Goal: Task Accomplishment & Management: Use online tool/utility

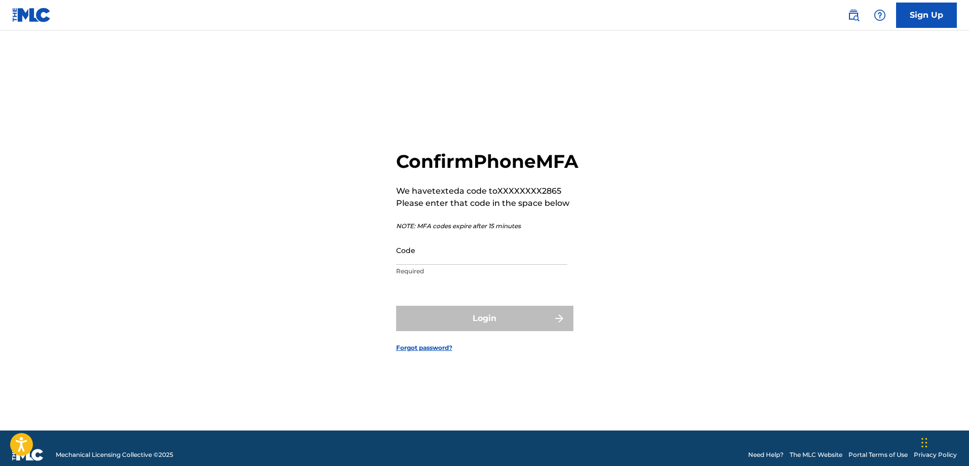
click at [431, 264] on input "Code" at bounding box center [481, 250] width 171 height 29
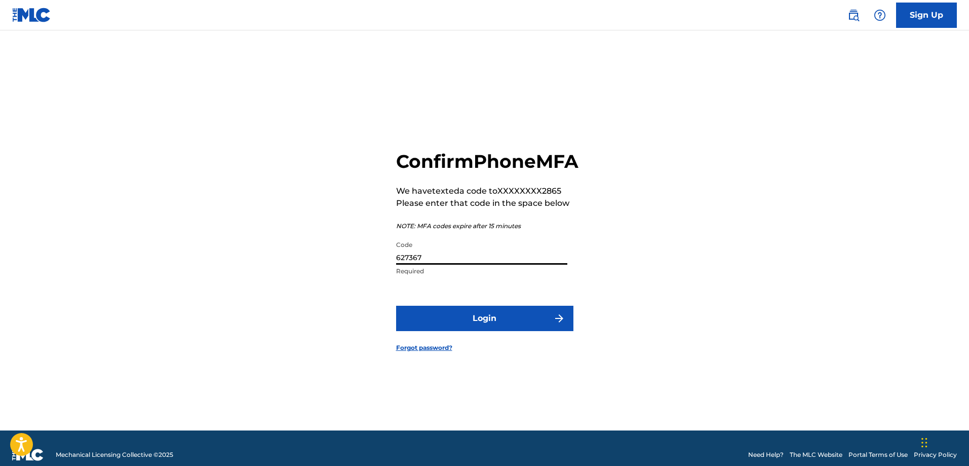
type input "627367"
click at [475, 331] on button "Login" at bounding box center [484, 317] width 177 height 25
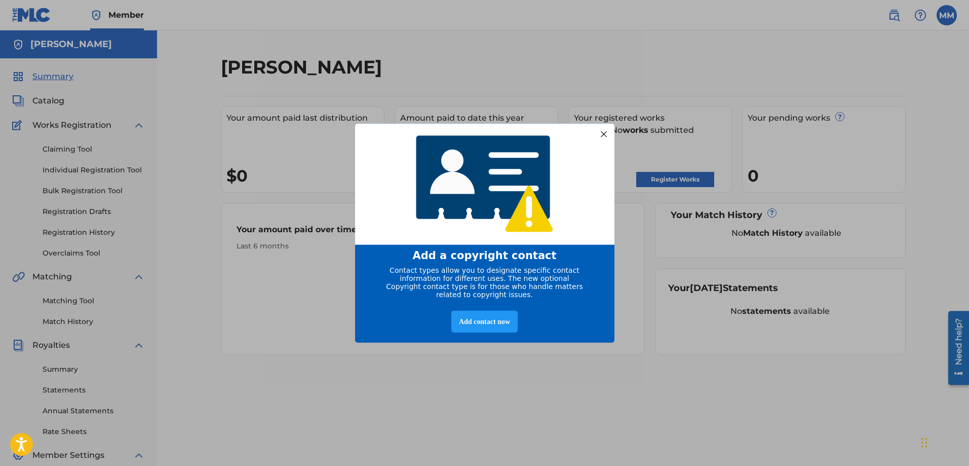
click at [605, 132] on div at bounding box center [603, 133] width 13 height 13
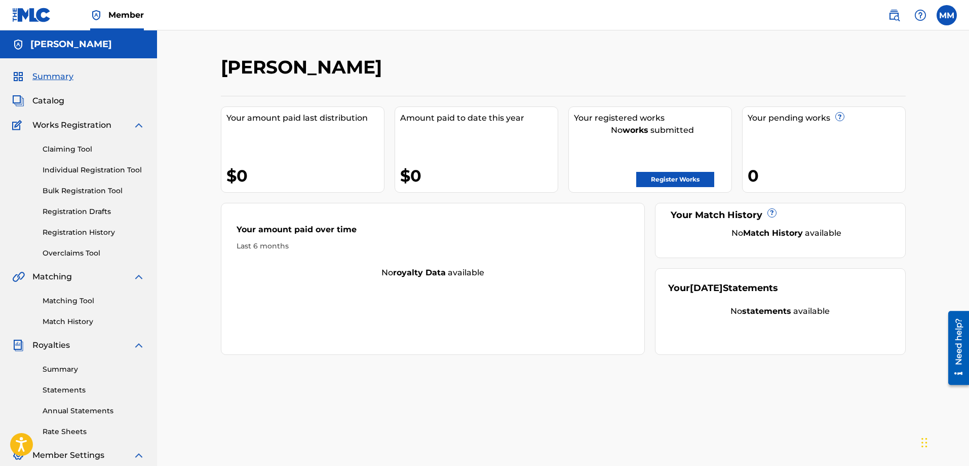
click at [691, 178] on link "Register Works" at bounding box center [675, 179] width 78 height 15
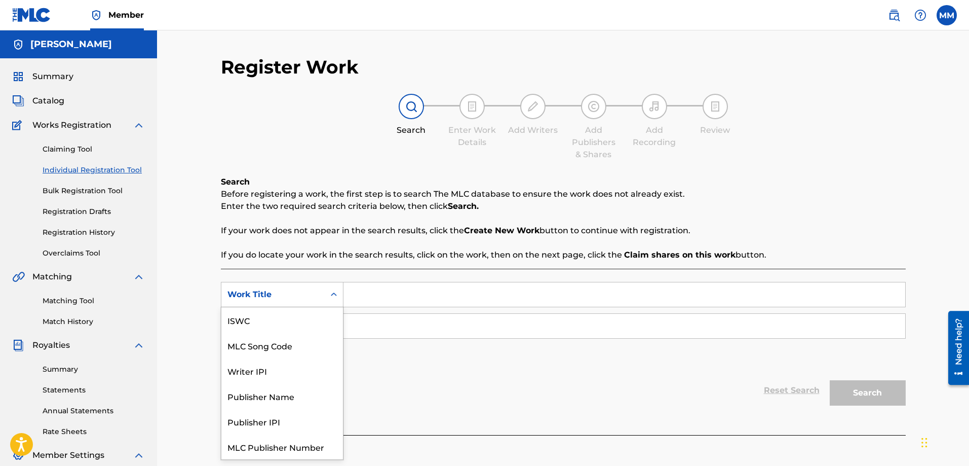
click at [334, 297] on icon "Search Form" at bounding box center [334, 294] width 10 height 10
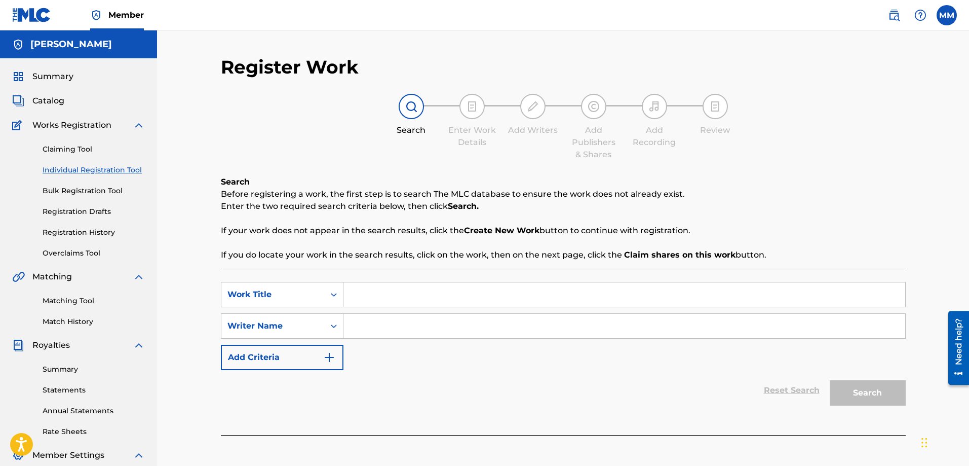
click at [388, 290] on input "Search Form" at bounding box center [624, 294] width 562 height 24
click at [336, 298] on icon "Search Form" at bounding box center [334, 294] width 10 height 10
click at [387, 296] on input "Search Form" at bounding box center [624, 294] width 562 height 24
type input "Humble Man"
click at [390, 329] on input "Search Form" at bounding box center [624, 326] width 562 height 24
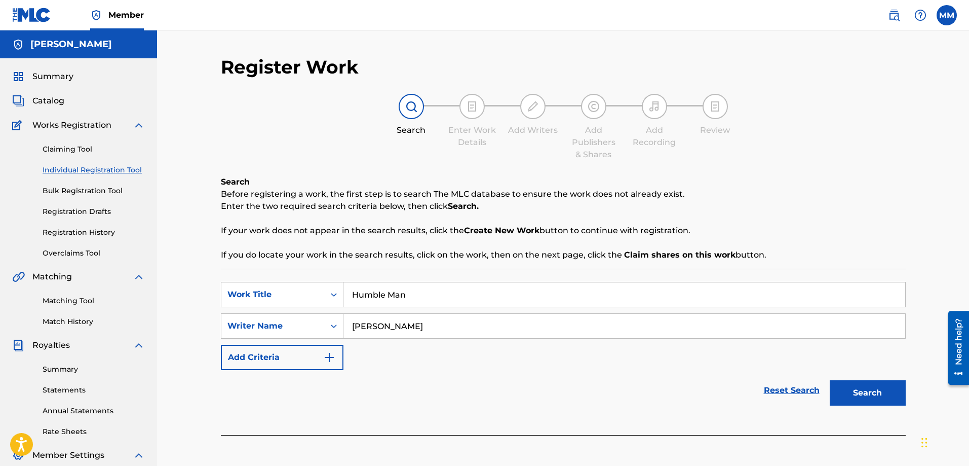
type input "[PERSON_NAME]"
click at [873, 399] on button "Search" at bounding box center [868, 392] width 76 height 25
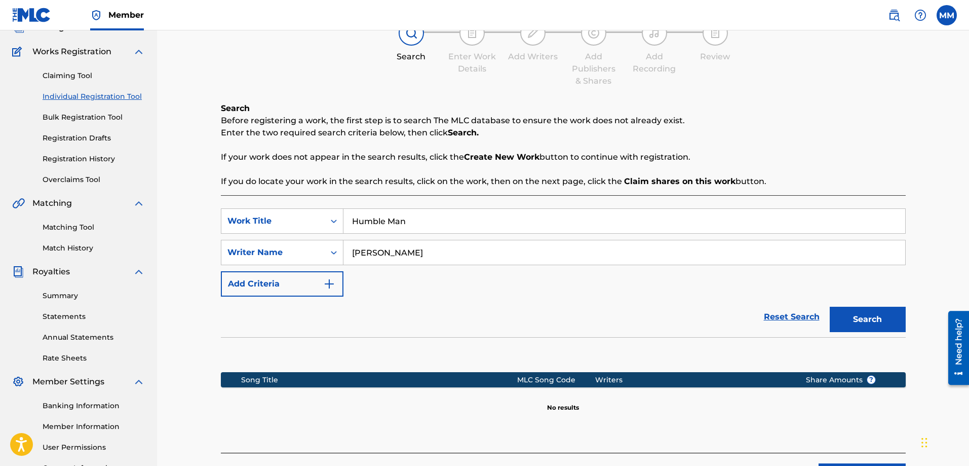
scroll to position [27, 0]
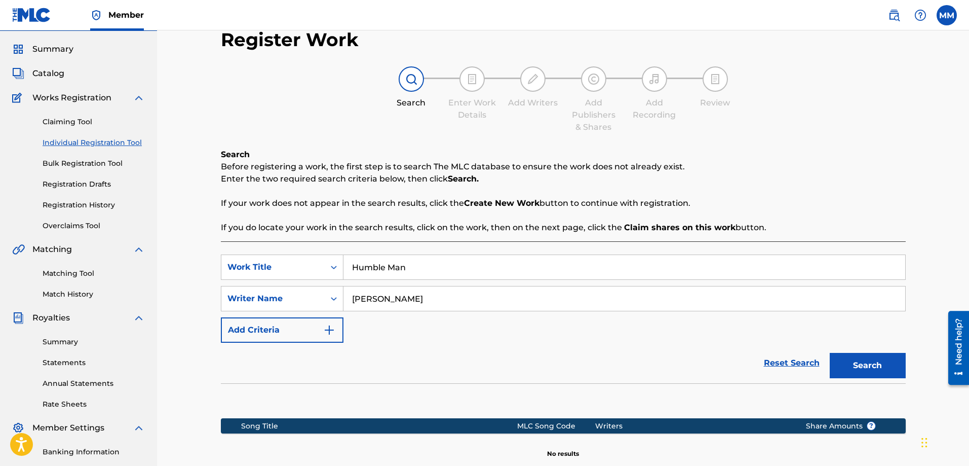
click at [89, 271] on link "Matching Tool" at bounding box center [94, 273] width 102 height 11
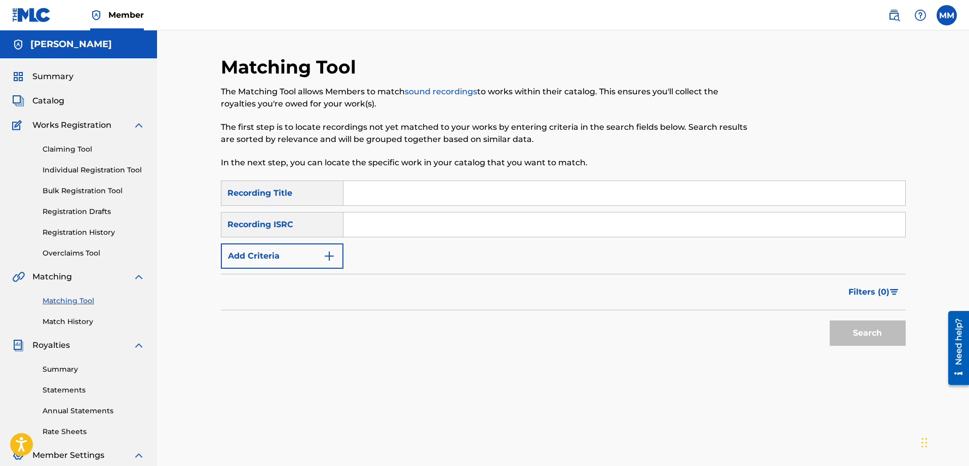
click at [399, 190] on input "Search Form" at bounding box center [624, 193] width 562 height 24
type input "humble man"
paste input "QZNWT2434390"
type input "QZNWT2434390"
click at [879, 336] on button "Search" at bounding box center [868, 332] width 76 height 25
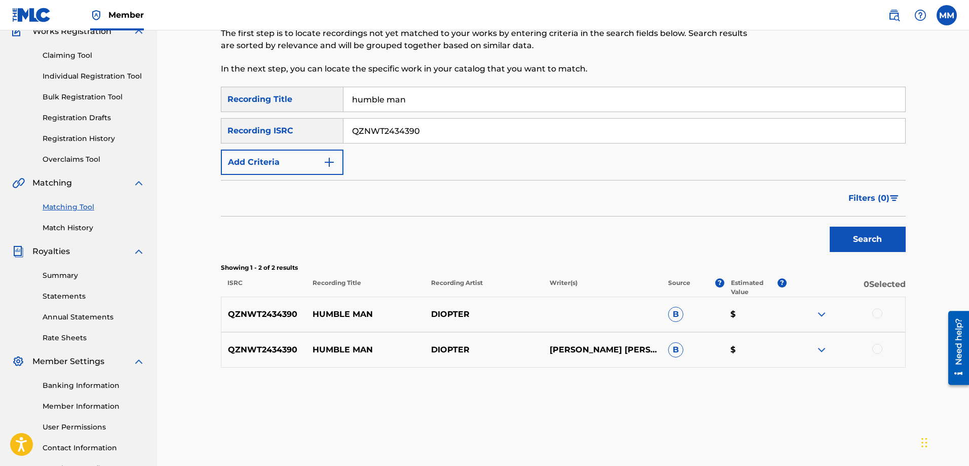
scroll to position [135, 0]
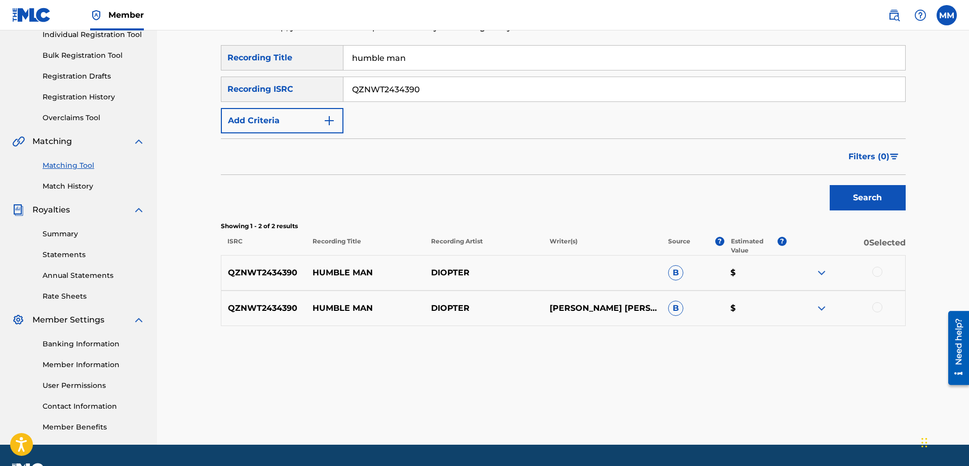
click at [821, 305] on img at bounding box center [822, 308] width 12 height 12
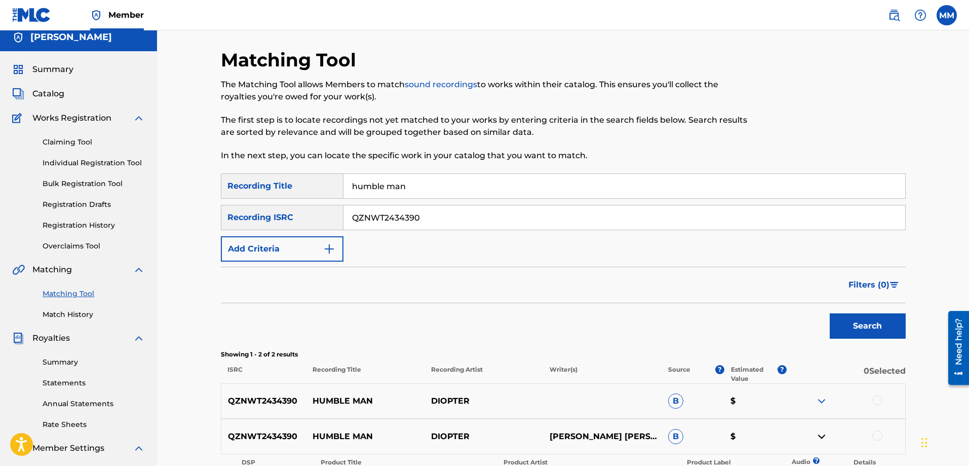
scroll to position [0, 0]
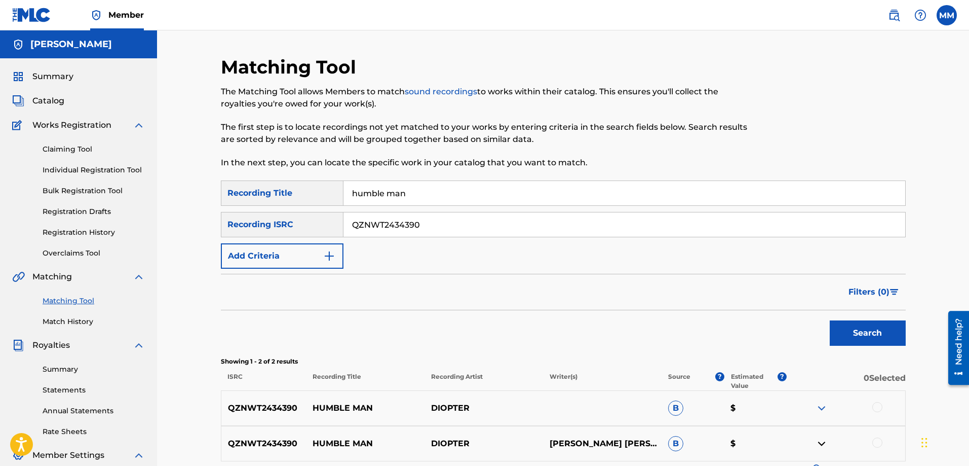
click at [69, 169] on link "Individual Registration Tool" at bounding box center [94, 170] width 102 height 11
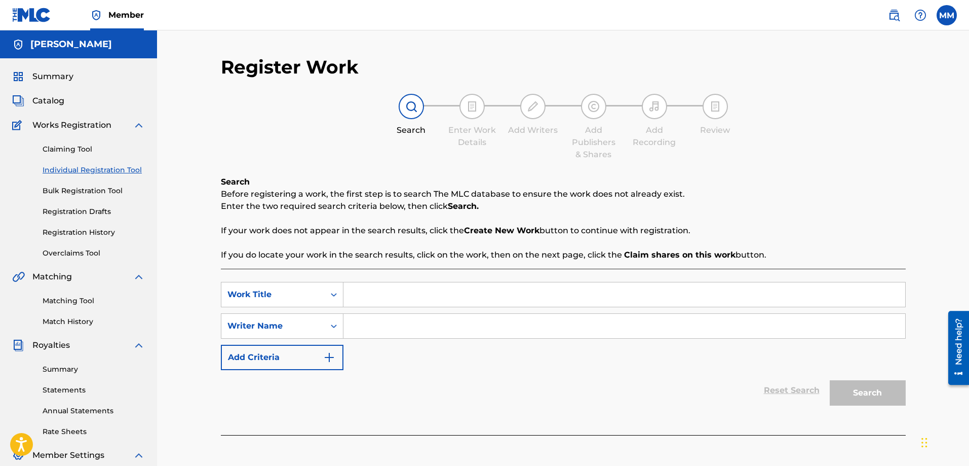
click at [426, 293] on input "Search Form" at bounding box center [624, 294] width 562 height 24
type input "Humble Man"
click at [333, 325] on icon "Search Form" at bounding box center [334, 326] width 10 height 10
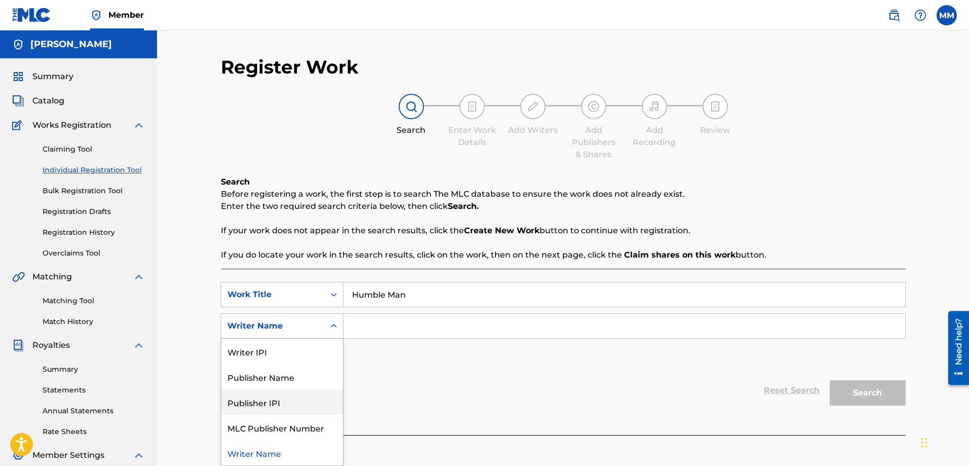
click at [487, 384] on div "Reset Search Search" at bounding box center [563, 390] width 685 height 41
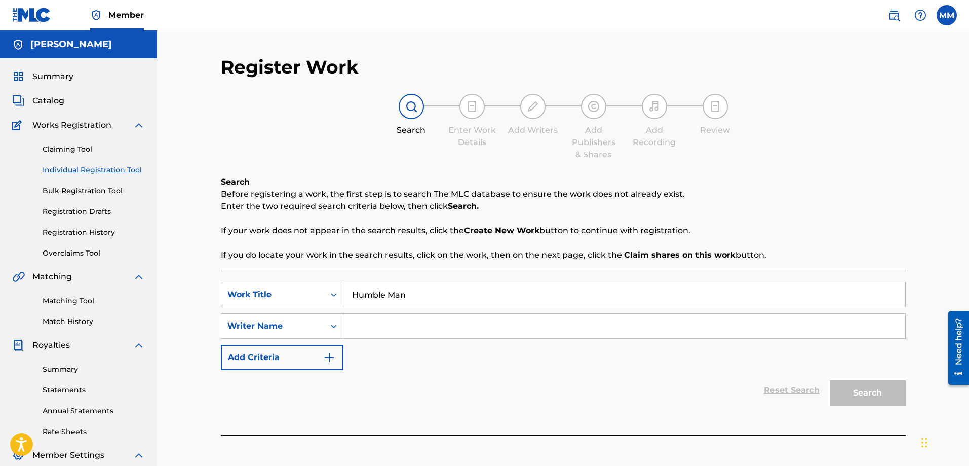
click at [530, 329] on input "Search Form" at bounding box center [624, 326] width 562 height 24
type input "Diopter"
click at [877, 395] on button "Search" at bounding box center [868, 392] width 76 height 25
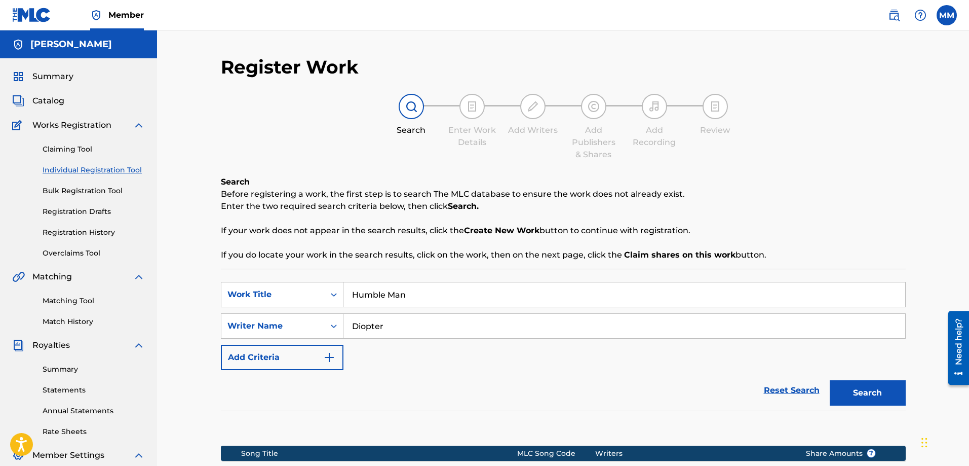
click at [79, 191] on link "Bulk Registration Tool" at bounding box center [94, 190] width 102 height 11
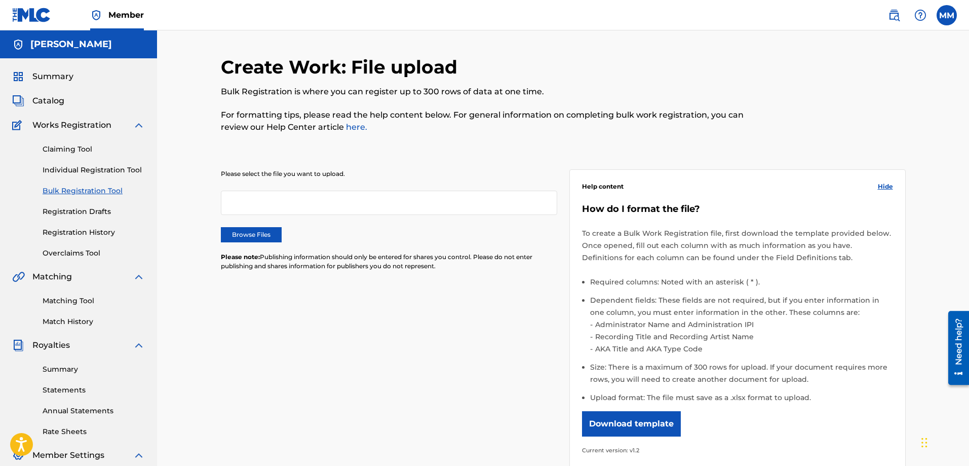
click at [269, 233] on label "Browse Files" at bounding box center [251, 234] width 61 height 15
click at [0, 0] on input "Browse Files" at bounding box center [0, 0] width 0 height 0
click at [633, 425] on button "Download template" at bounding box center [631, 423] width 99 height 25
